Goal: Information Seeking & Learning: Learn about a topic

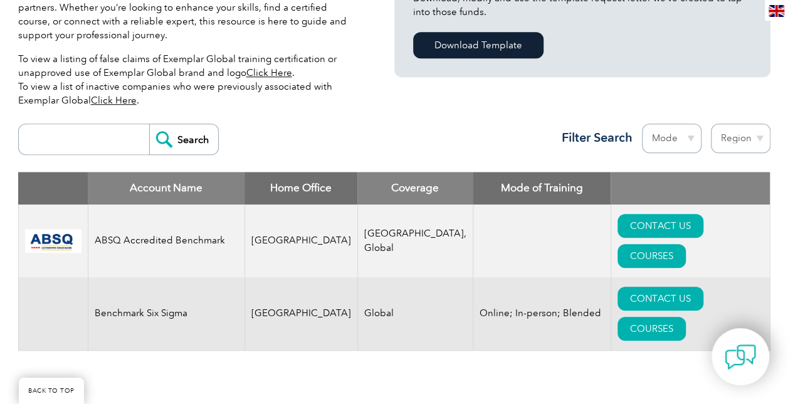
scroll to position [376, 0]
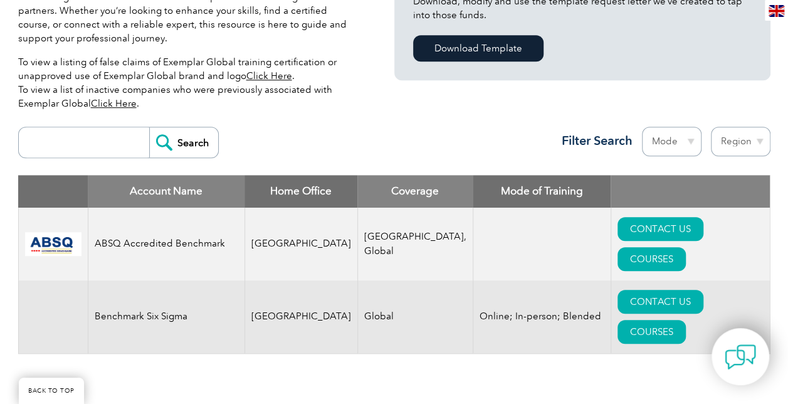
click at [122, 280] on td "Benchmark Six Sigma" at bounding box center [166, 316] width 157 height 73
click at [421, 280] on td "Global" at bounding box center [414, 316] width 115 height 73
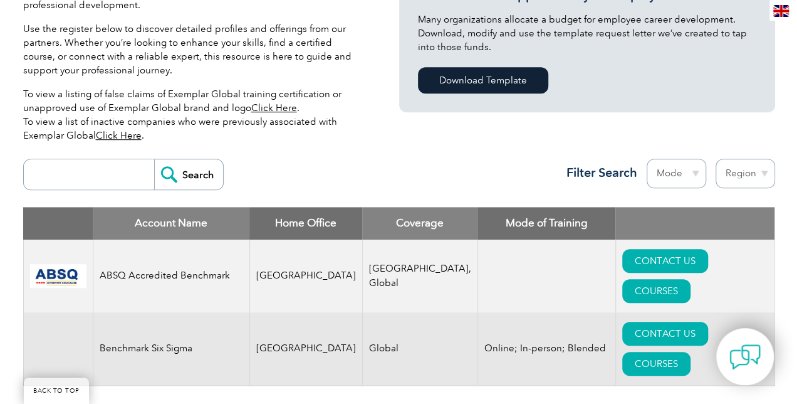
scroll to position [345, 0]
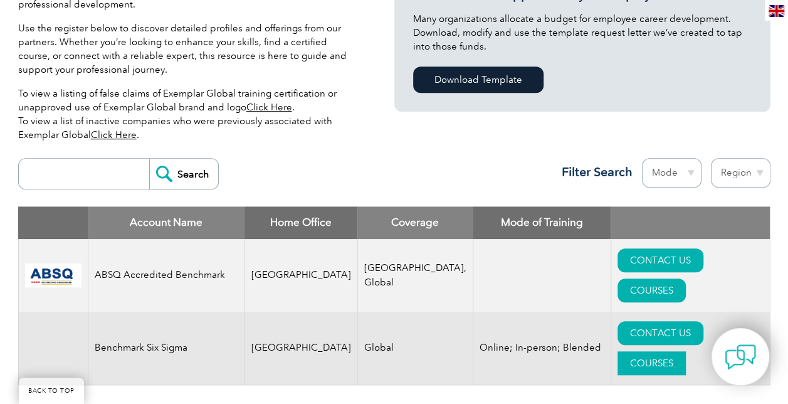
click at [686, 351] on link "COURSES" at bounding box center [651, 363] width 68 height 24
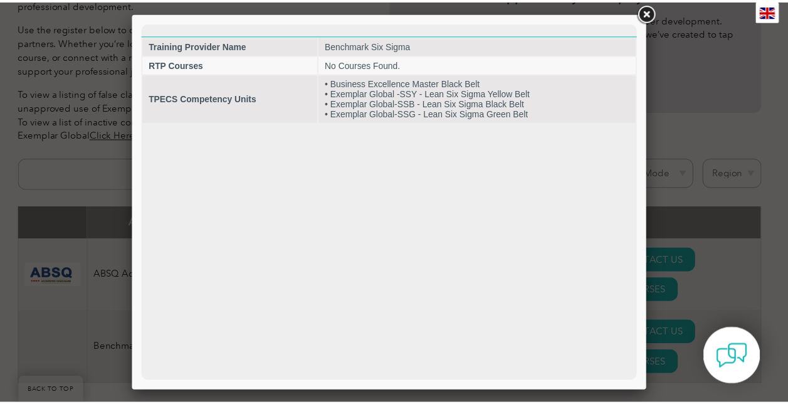
scroll to position [0, 0]
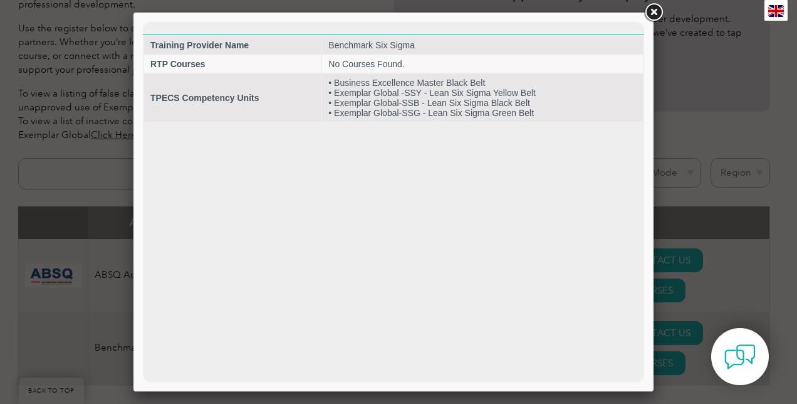
click at [658, 14] on link at bounding box center [653, 12] width 23 height 23
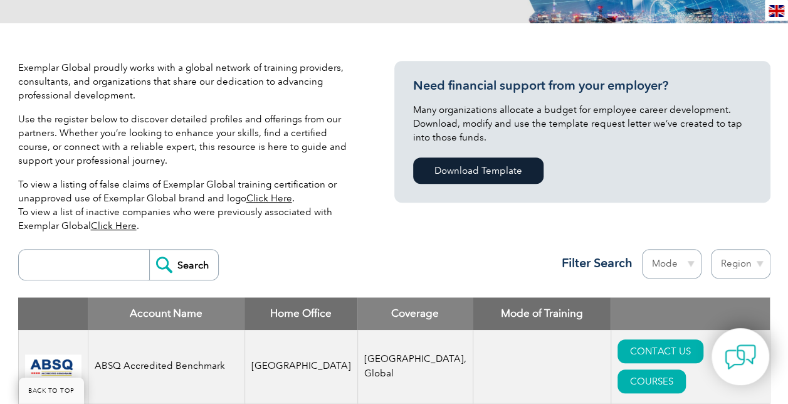
scroll to position [254, 0]
click at [314, 139] on p "Use the register below to discover detailed profiles and offerings from our par…" at bounding box center [187, 139] width 338 height 55
click at [263, 196] on link "Click Here" at bounding box center [269, 197] width 46 height 11
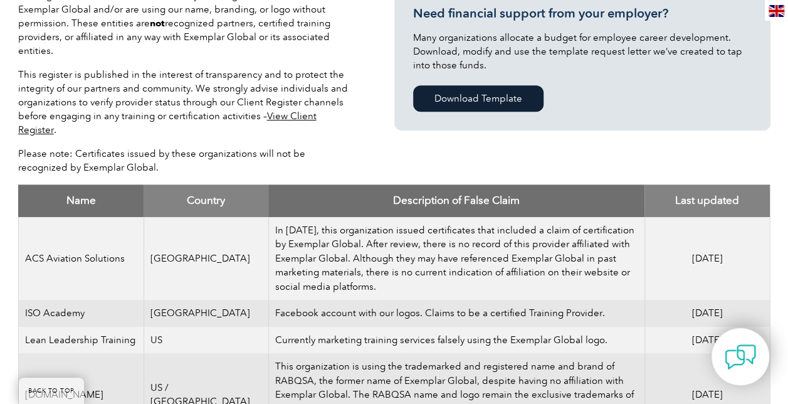
scroll to position [345, 0]
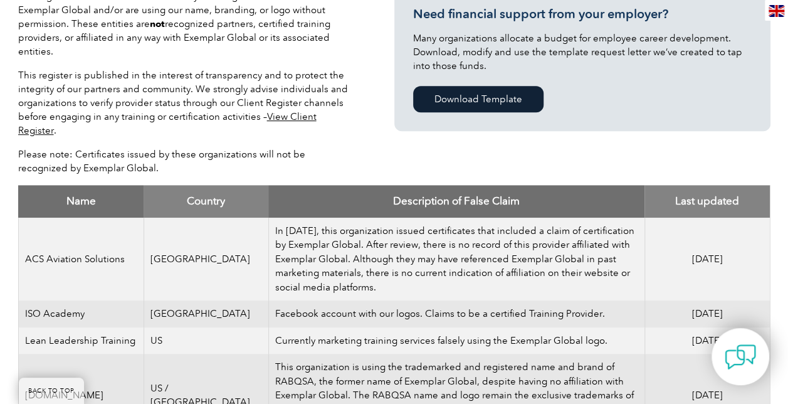
click at [298, 119] on link "View Client Register" at bounding box center [167, 123] width 298 height 25
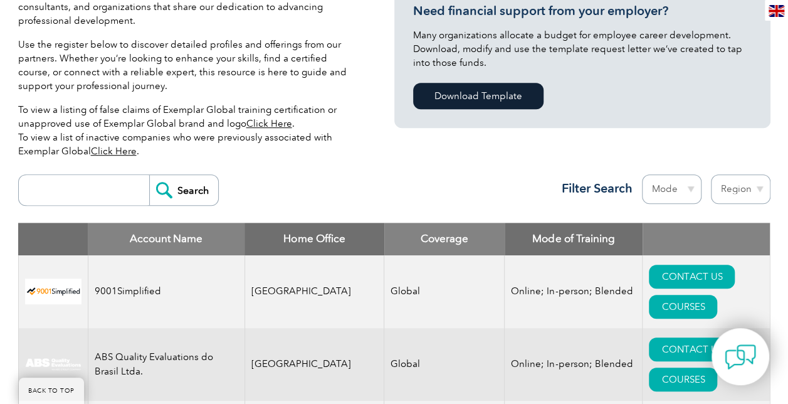
scroll to position [329, 0]
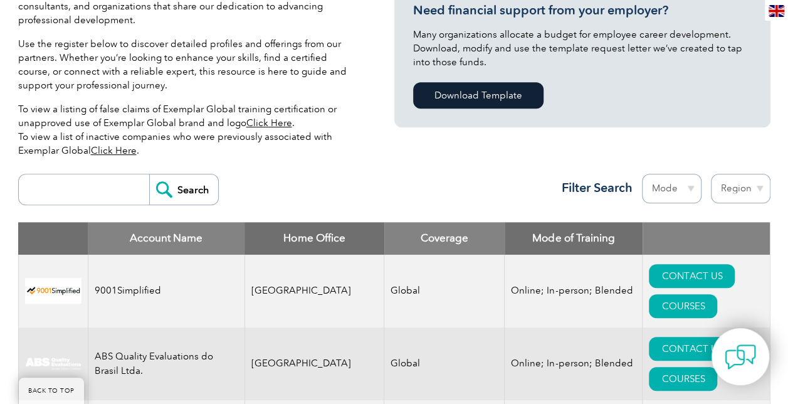
click at [106, 183] on input "search" at bounding box center [87, 189] width 124 height 30
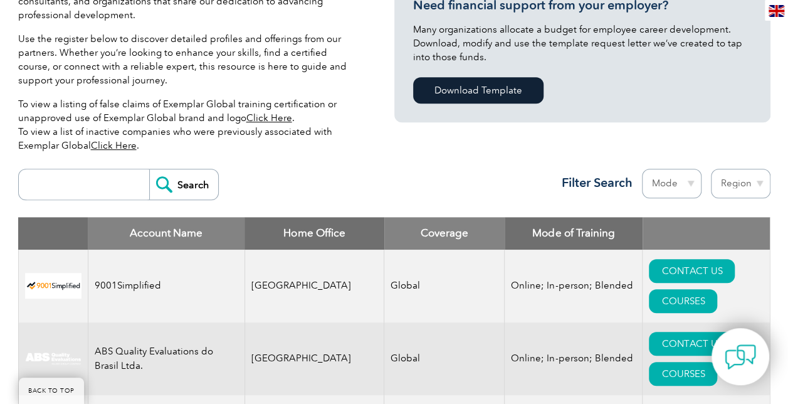
scroll to position [331, 0]
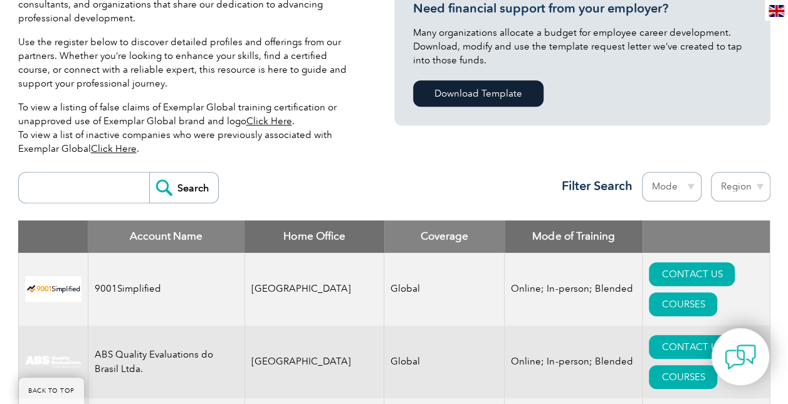
click at [74, 184] on input "search" at bounding box center [87, 187] width 124 height 30
type input "benchmark"
click at [177, 183] on input "Search" at bounding box center [183, 187] width 69 height 30
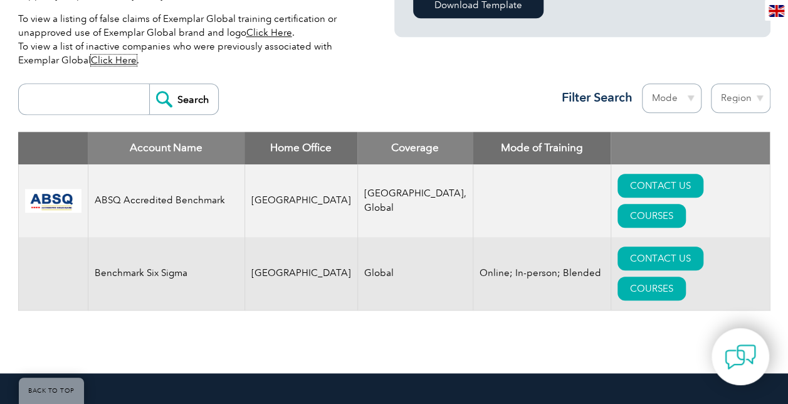
scroll to position [420, 0]
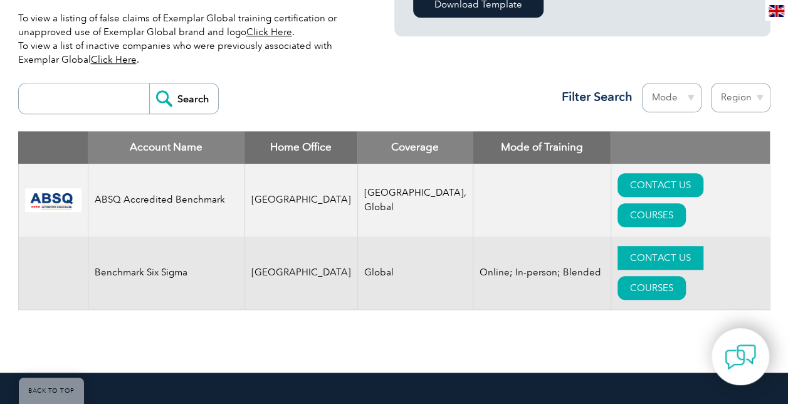
click at [617, 246] on link "CONTACT US" at bounding box center [660, 258] width 86 height 24
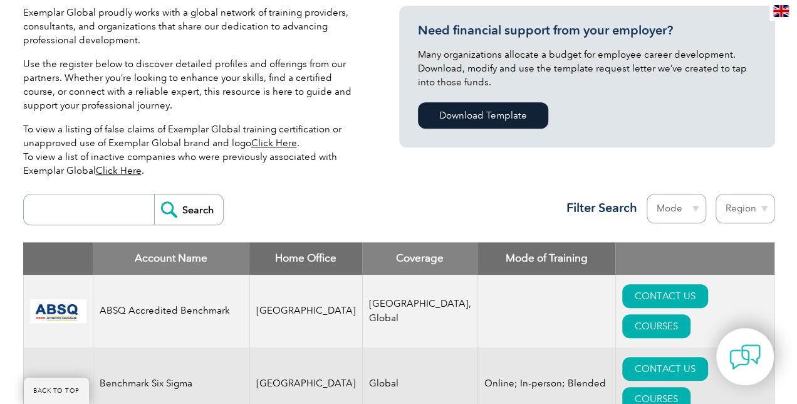
scroll to position [310, 0]
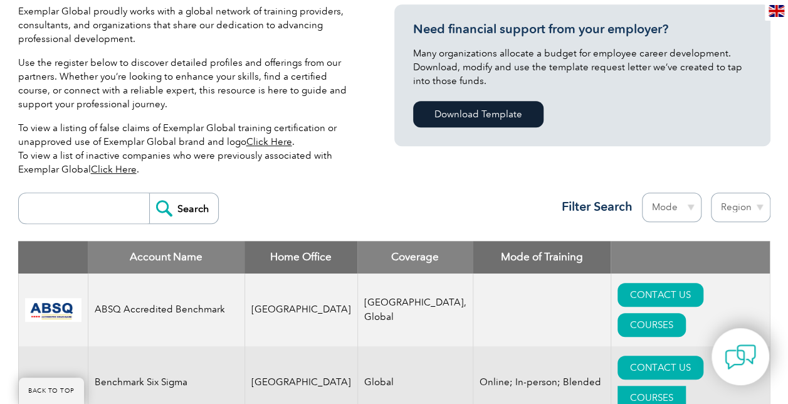
click at [686, 385] on link "COURSES" at bounding box center [651, 397] width 68 height 24
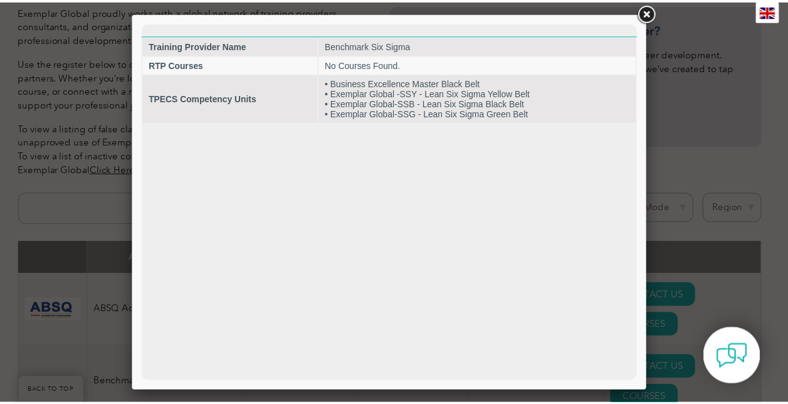
scroll to position [0, 0]
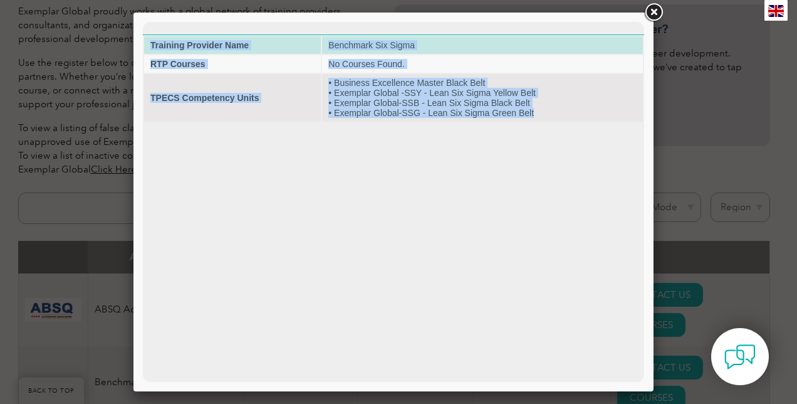
drag, startPoint x: 542, startPoint y: 113, endPoint x: 151, endPoint y: 43, distance: 396.6
click at [151, 43] on tbody "Training Provider Name Benchmark Six Sigma RTP Courses No Courses Found. TPECS …" at bounding box center [393, 78] width 499 height 85
copy tbody "Training Provider Name Benchmark Six Sigma RTP Courses No Courses Found. TPECS …"
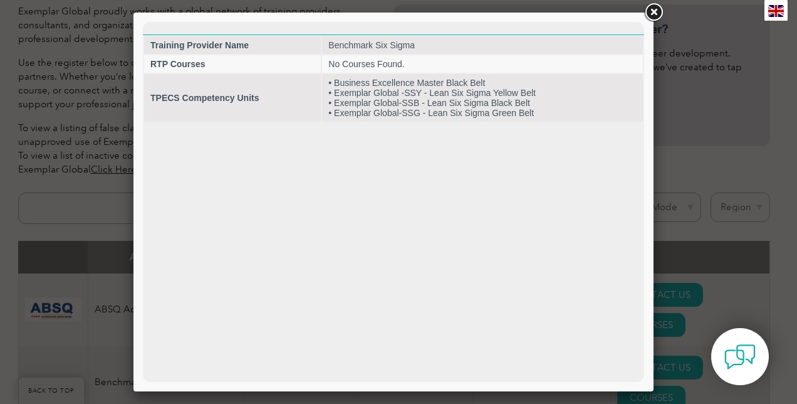
click at [283, 123] on html "Training Provider Name Benchmark Six Sigma RTP Courses No Courses Found. TPECS …" at bounding box center [393, 72] width 501 height 101
click at [657, 6] on link at bounding box center [653, 12] width 23 height 23
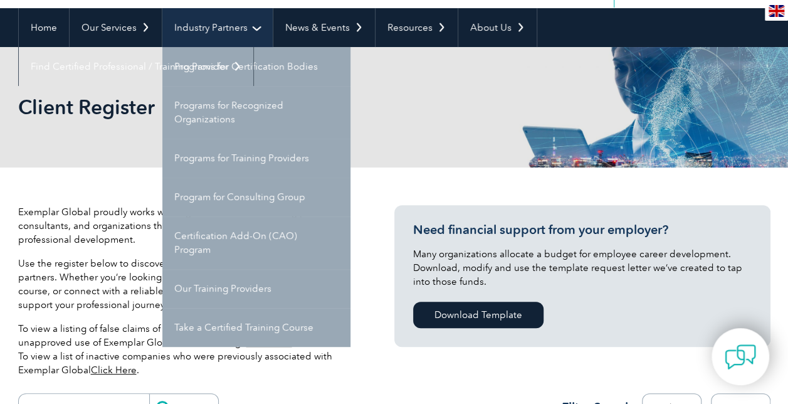
scroll to position [110, 0]
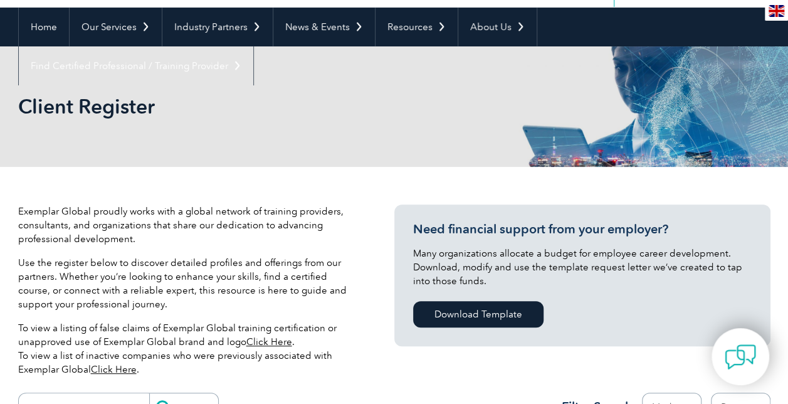
click at [128, 158] on div "Client Register" at bounding box center [394, 106] width 752 height 120
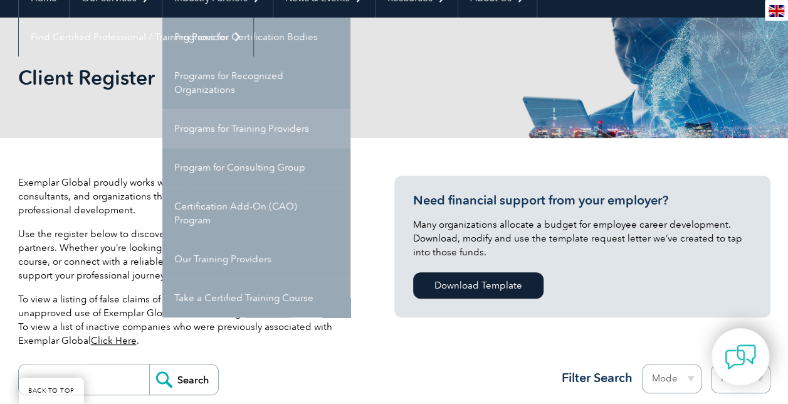
scroll to position [149, 0]
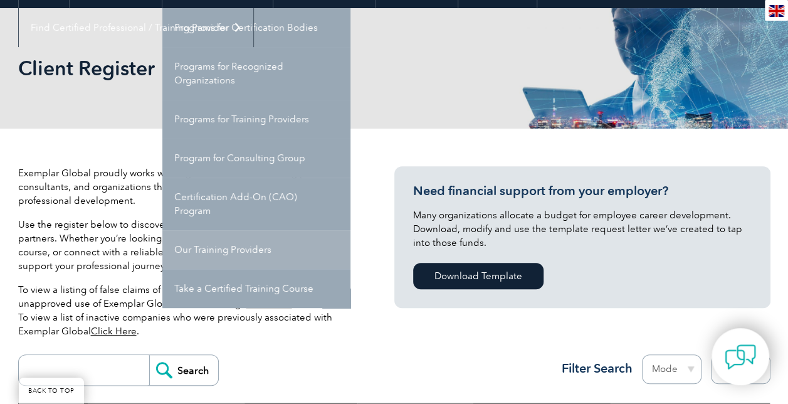
click at [238, 249] on link "Our Training Providers" at bounding box center [256, 249] width 188 height 39
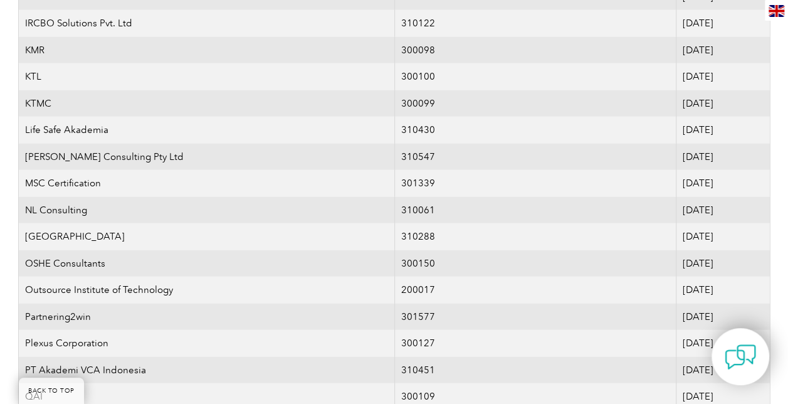
scroll to position [1702, 0]
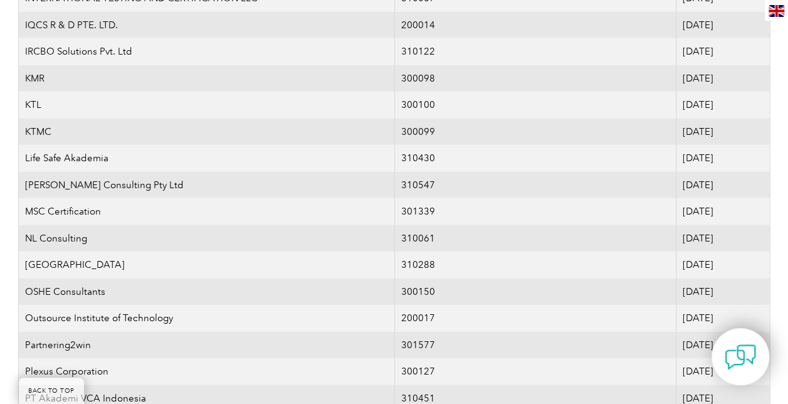
click at [229, 136] on td "KTMC" at bounding box center [206, 131] width 376 height 27
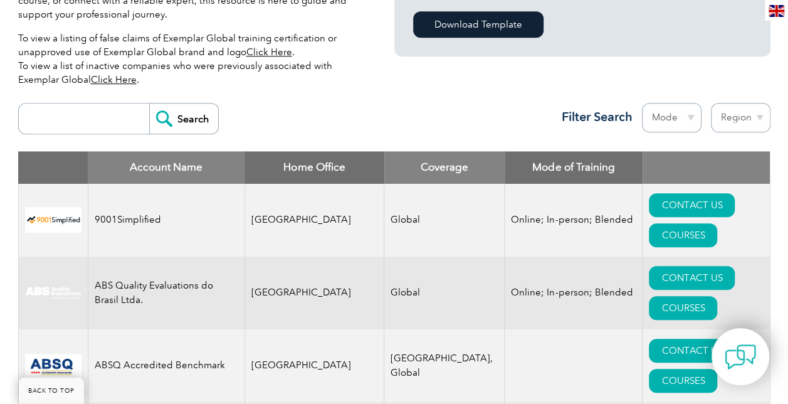
scroll to position [408, 0]
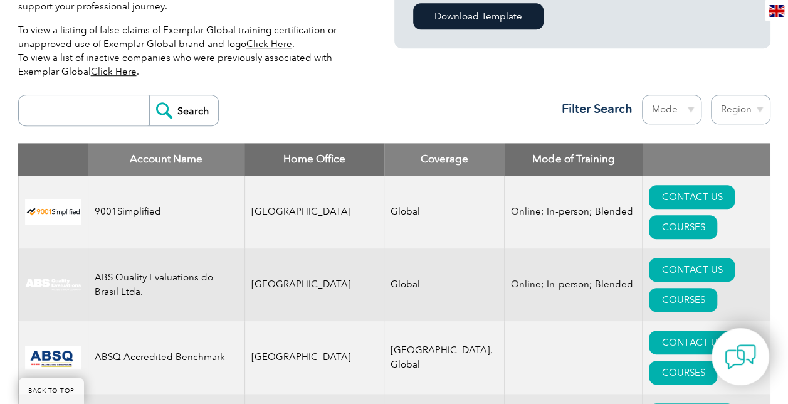
click at [83, 118] on input "search" at bounding box center [87, 110] width 124 height 30
type input "benchmark"
click at [189, 112] on input "Search" at bounding box center [183, 110] width 69 height 30
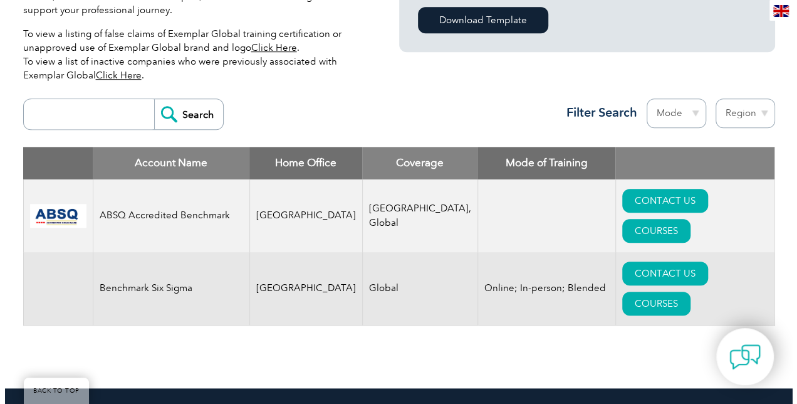
scroll to position [427, 0]
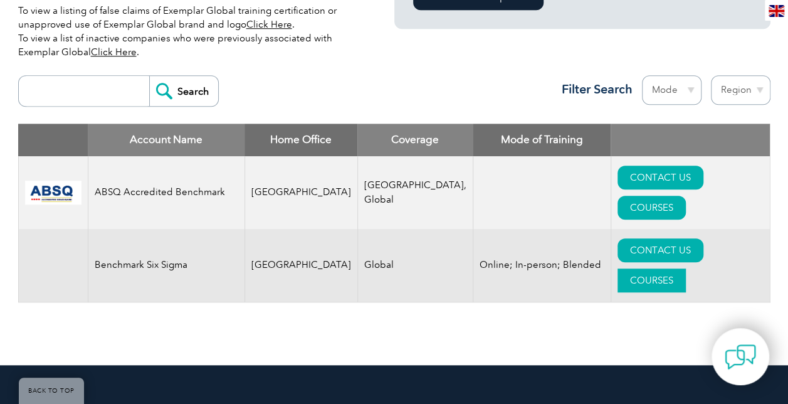
click at [686, 268] on link "COURSES" at bounding box center [651, 280] width 68 height 24
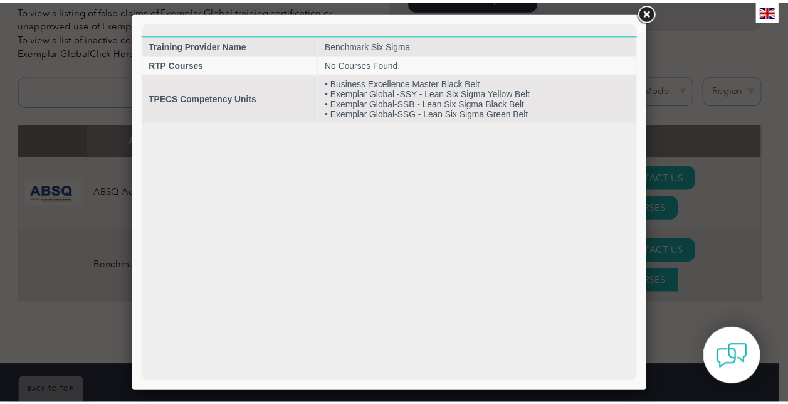
scroll to position [0, 0]
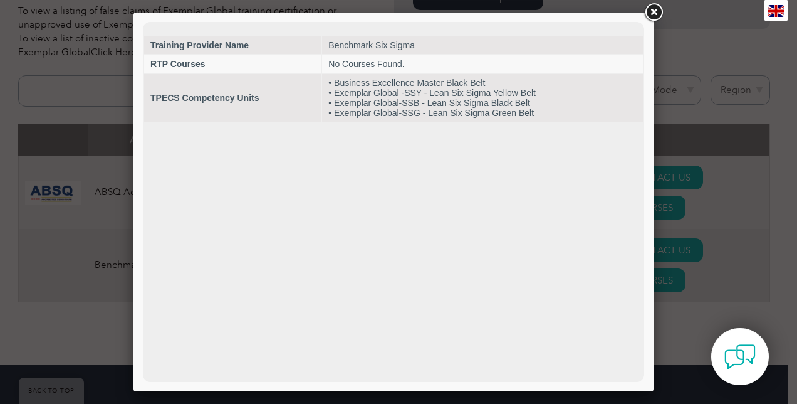
click at [657, 11] on link at bounding box center [653, 12] width 23 height 23
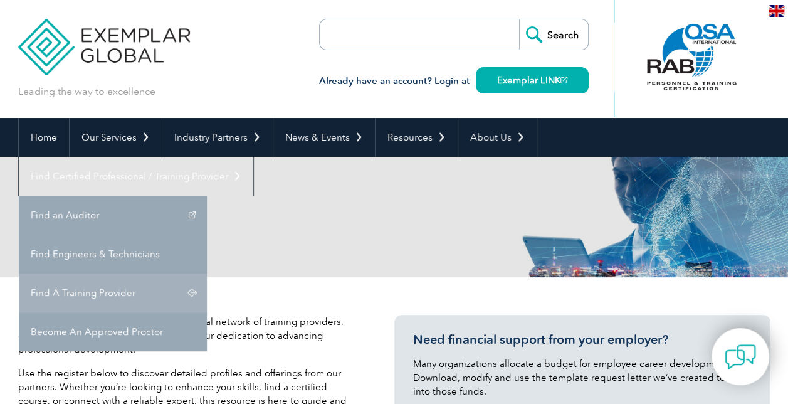
click at [207, 273] on link "Find A Training Provider" at bounding box center [113, 292] width 188 height 39
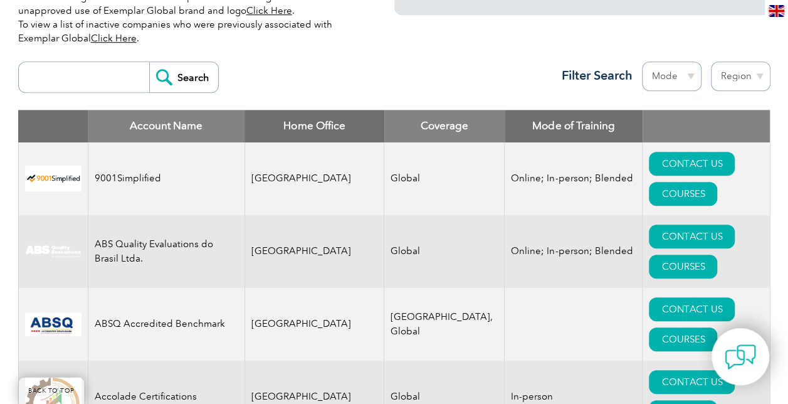
scroll to position [444, 0]
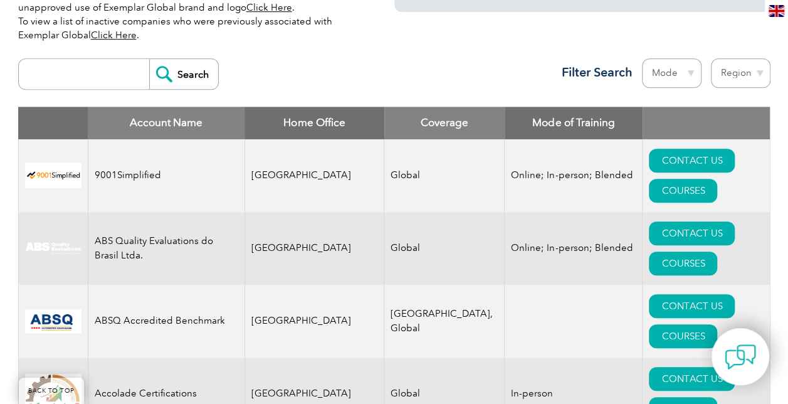
click at [76, 76] on input "search" at bounding box center [87, 74] width 124 height 30
type input "benchmark"
click at [194, 64] on input "Search" at bounding box center [183, 74] width 69 height 30
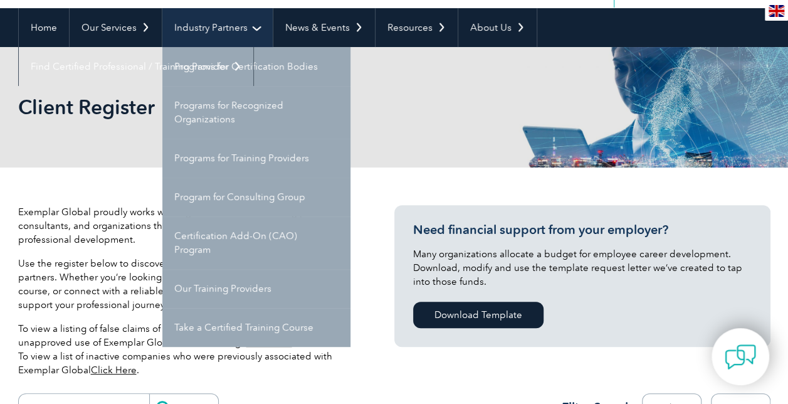
scroll to position [112, 0]
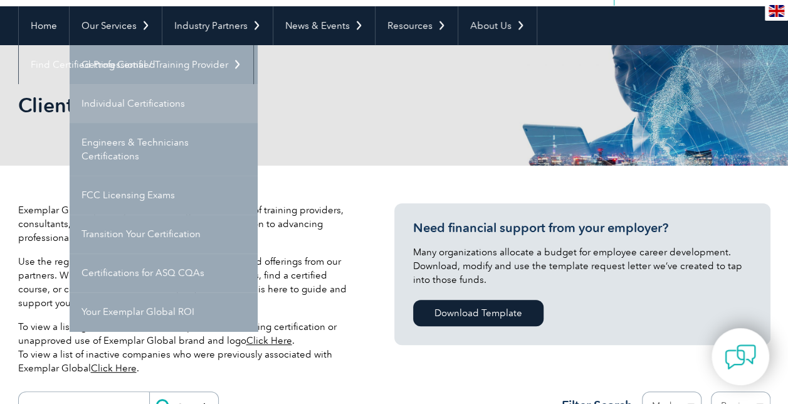
click at [140, 100] on link "Individual Certifications" at bounding box center [164, 103] width 188 height 39
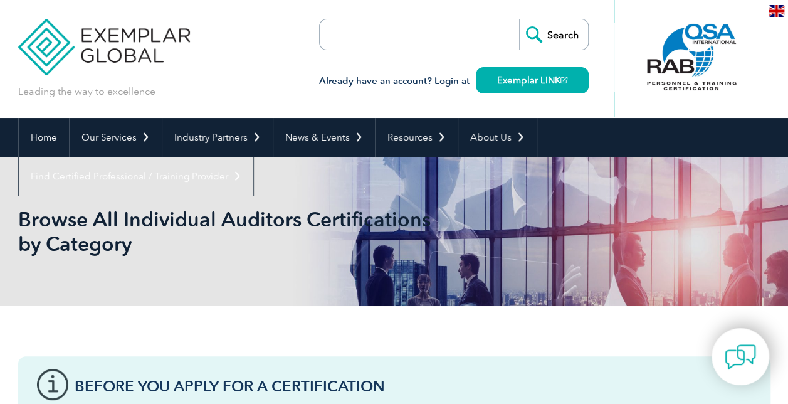
click at [400, 38] on input "search" at bounding box center [392, 34] width 132 height 30
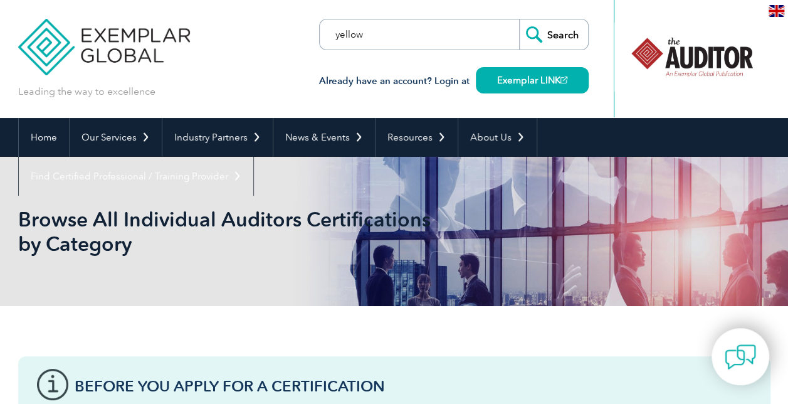
type input "yellow"
click at [519, 19] on input "Search" at bounding box center [553, 34] width 69 height 30
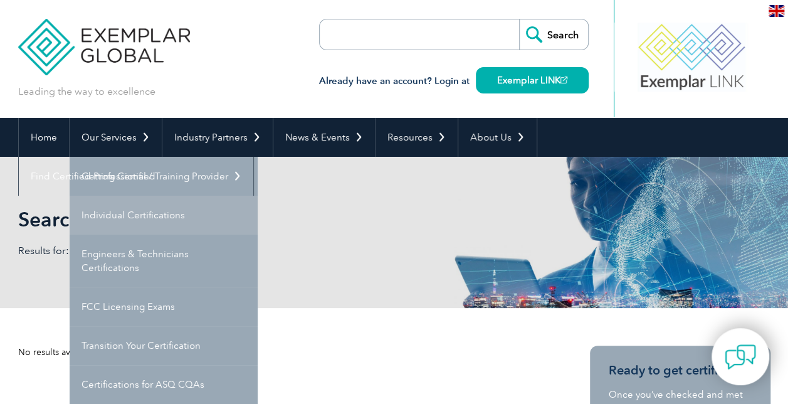
click at [124, 214] on link "Individual Certifications" at bounding box center [164, 215] width 188 height 39
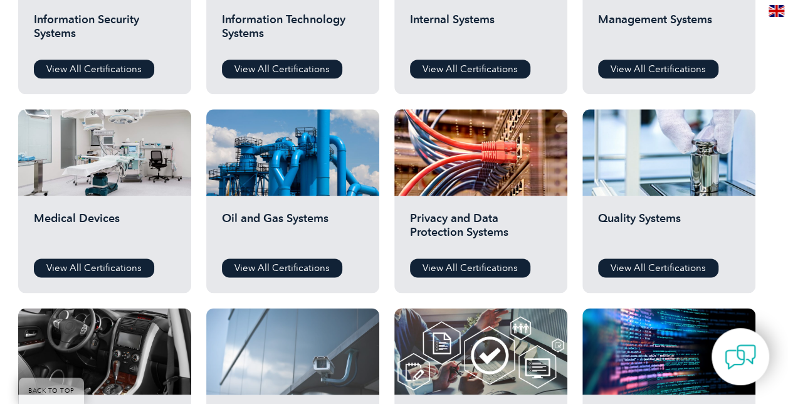
scroll to position [666, 0]
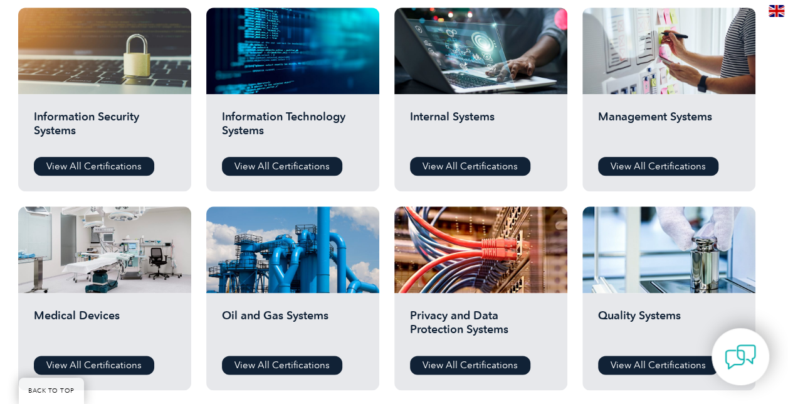
click at [271, 179] on div "Information Technology Systems View All Certifications" at bounding box center [292, 142] width 173 height 97
click at [267, 167] on link "View All Certifications" at bounding box center [282, 166] width 120 height 19
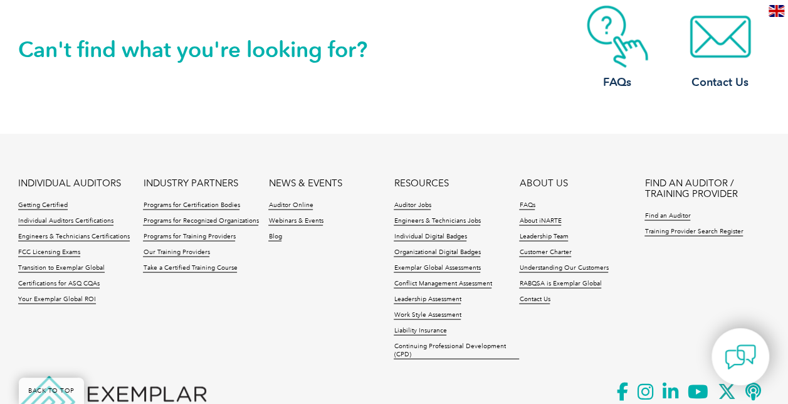
scroll to position [1182, 0]
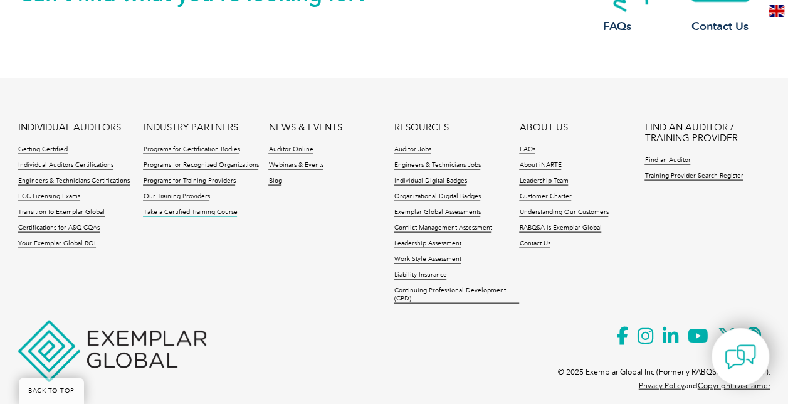
click at [180, 208] on link "Take a Certified Training Course" at bounding box center [190, 212] width 94 height 9
